Goal: Find specific page/section: Find specific page/section

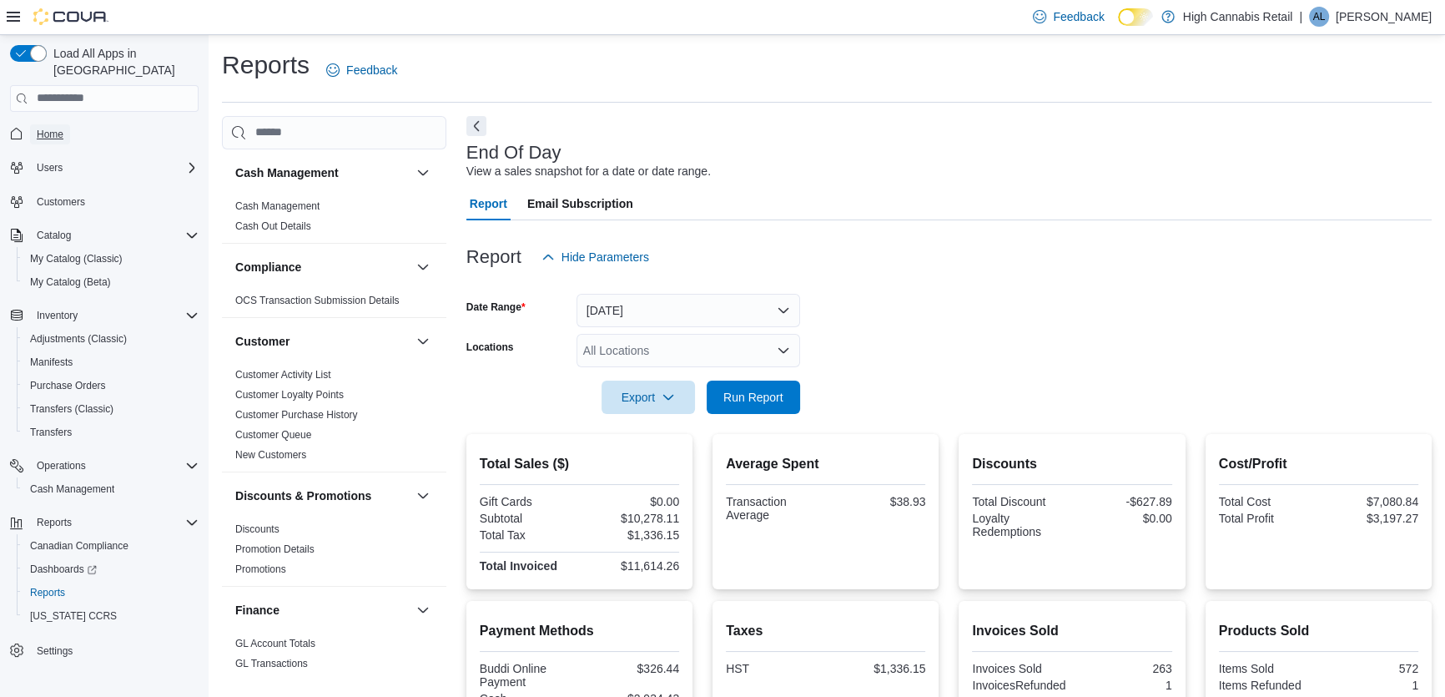
click at [38, 128] on span "Home" at bounding box center [50, 134] width 27 height 13
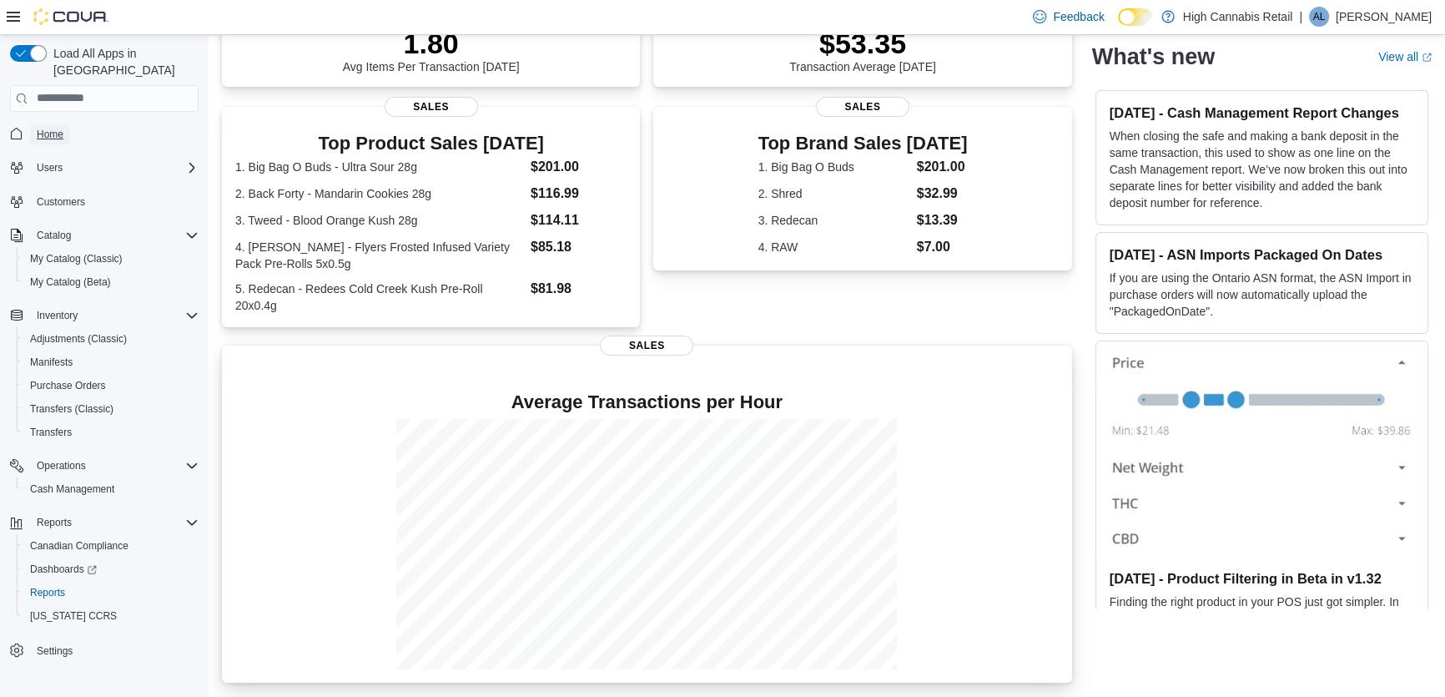
scroll to position [277, 0]
